Goal: Find specific page/section: Find specific page/section

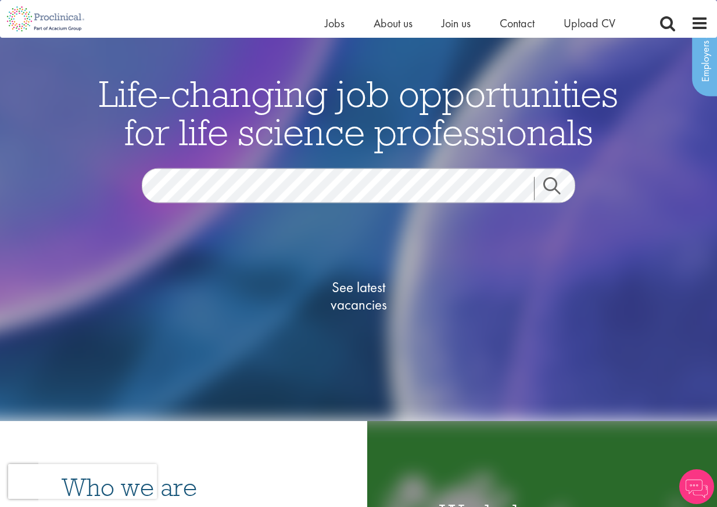
scroll to position [116, 0]
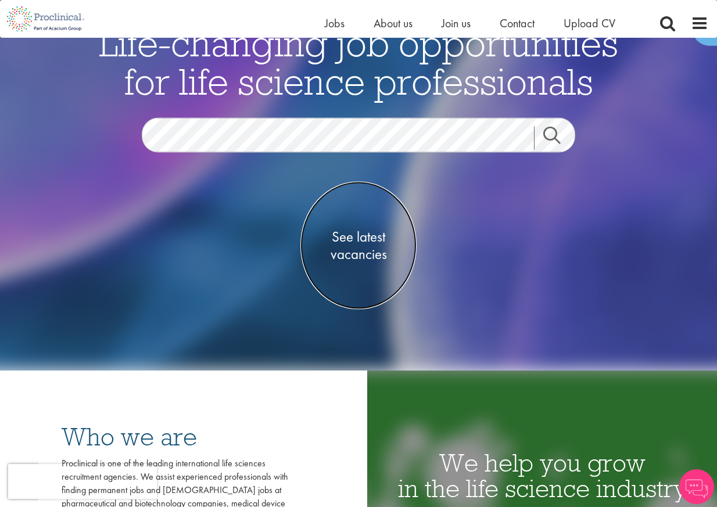
click at [364, 240] on span "See latest vacancies" at bounding box center [358, 245] width 116 height 35
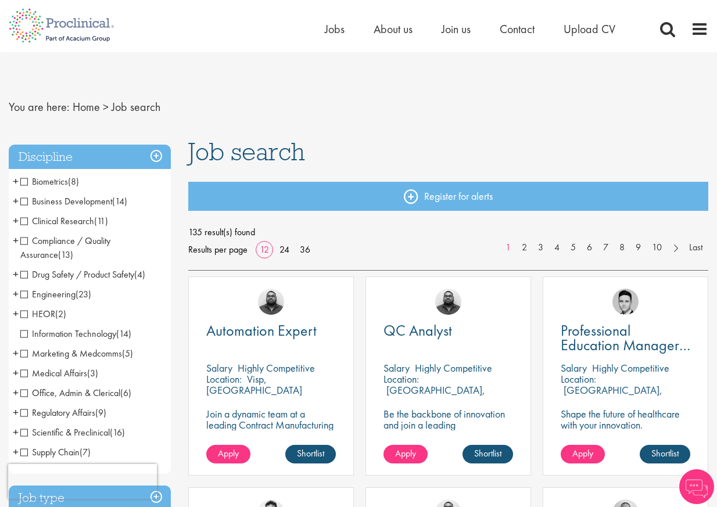
click at [85, 274] on span "Drug Safety / Product Safety" at bounding box center [77, 274] width 114 height 12
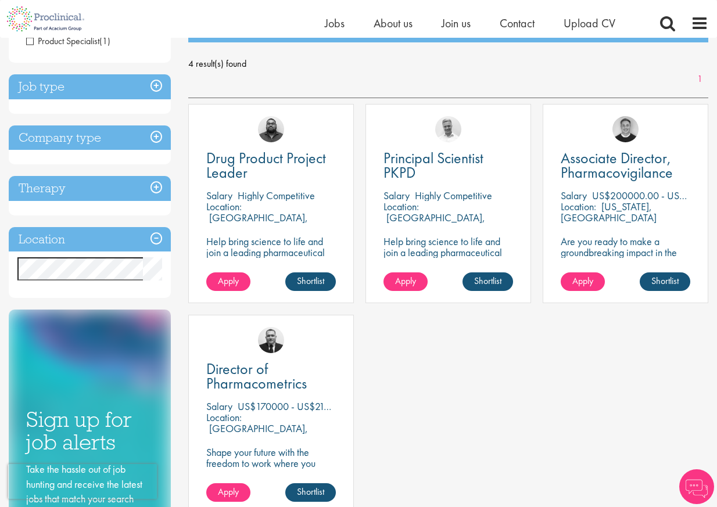
scroll to position [174, 0]
